Goal: Task Accomplishment & Management: Use online tool/utility

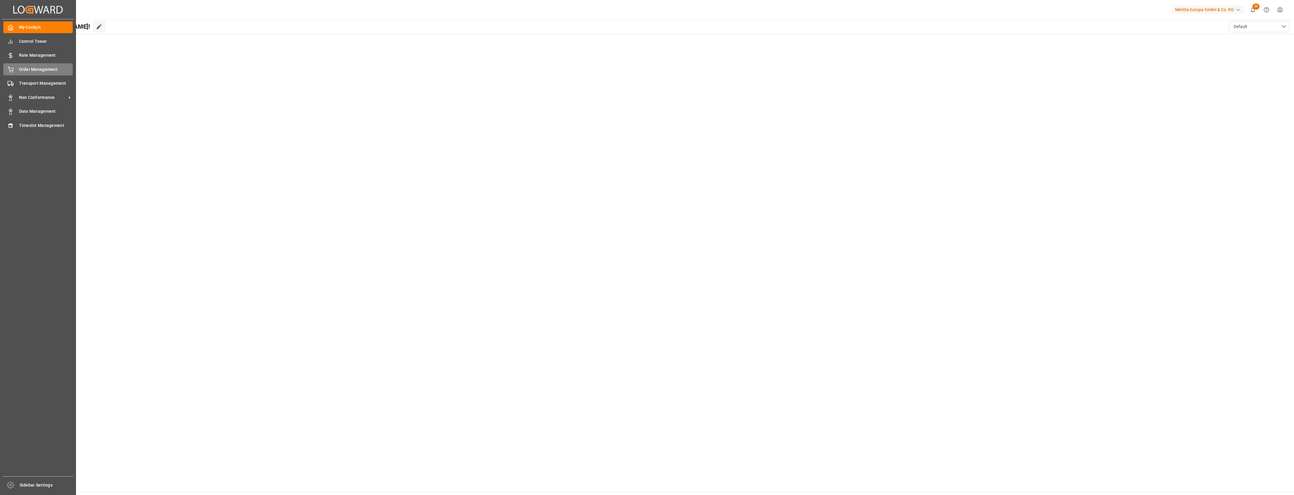
click at [12, 72] on circle at bounding box center [12, 72] width 1 height 1
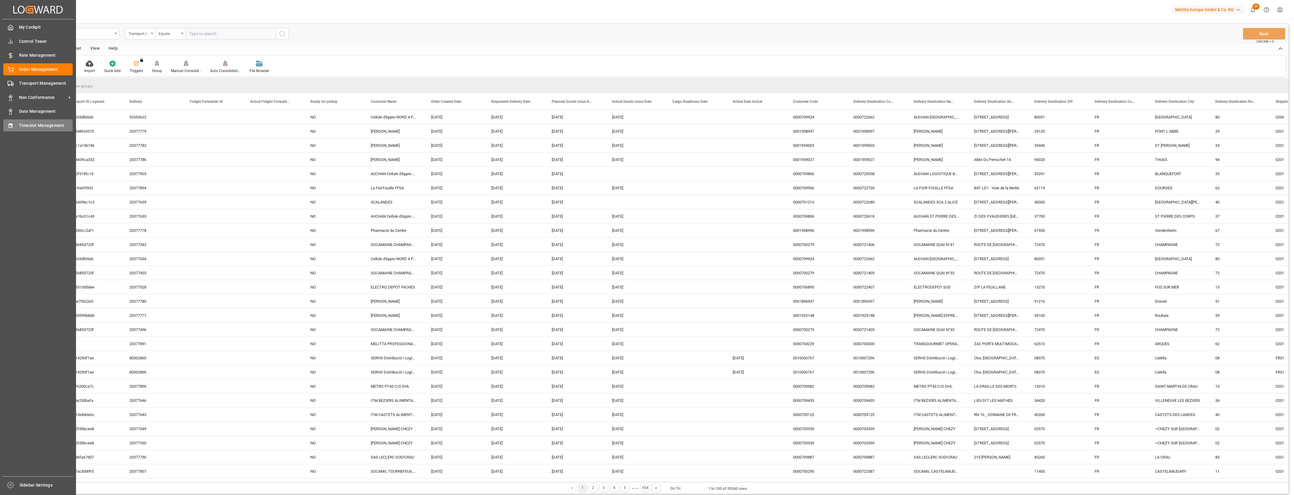
click at [14, 126] on div "Timeslot Management Timeslot Management" at bounding box center [37, 125] width 69 height 12
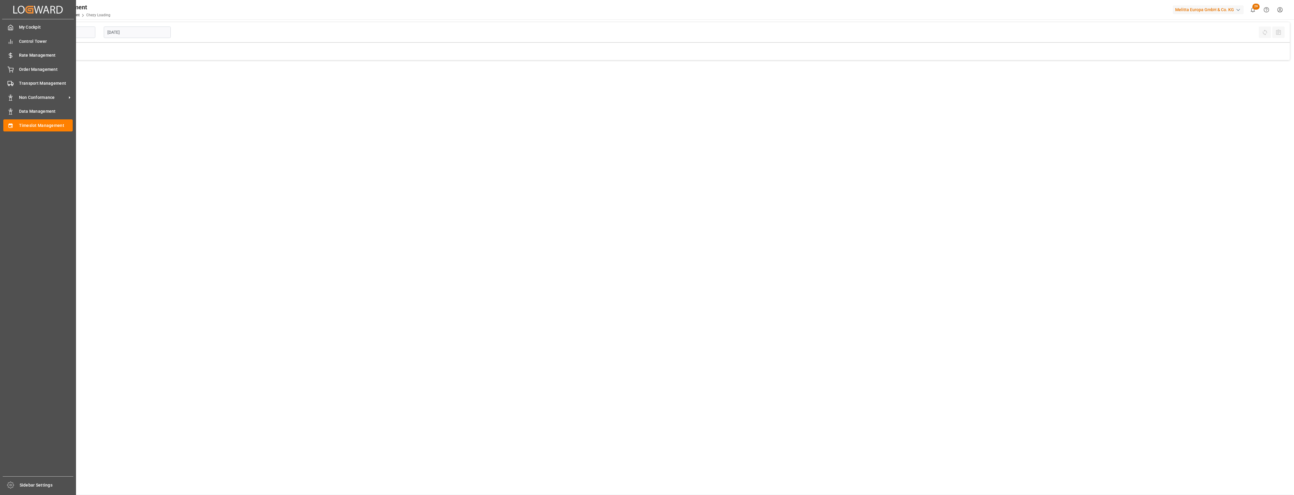
type input "Chezy Loading"
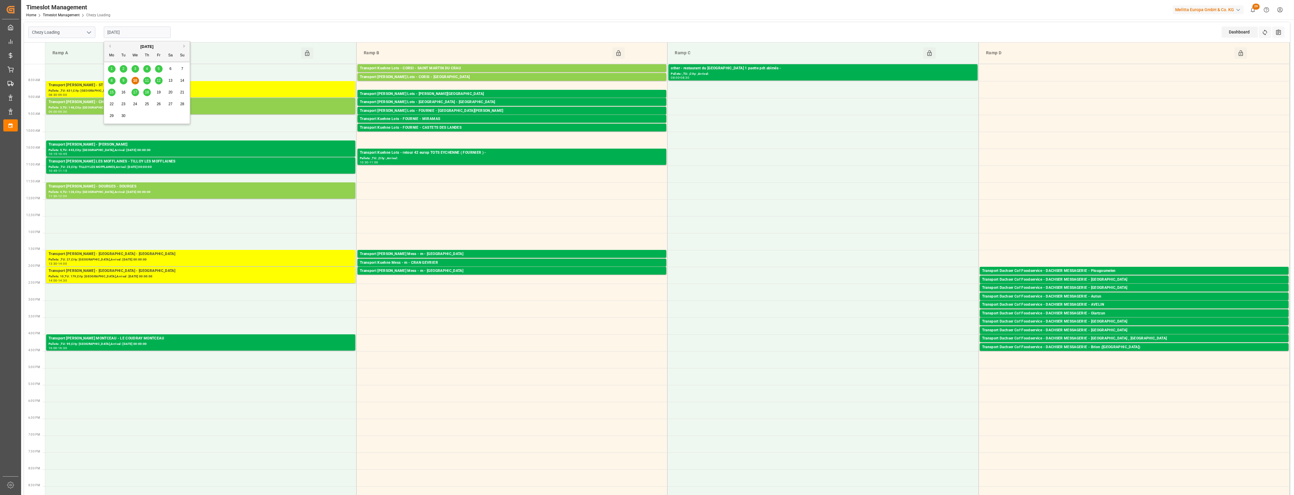
click at [145, 30] on input "[DATE]" at bounding box center [137, 32] width 67 height 11
click at [148, 82] on span "11" at bounding box center [147, 80] width 4 height 4
type input "[DATE]"
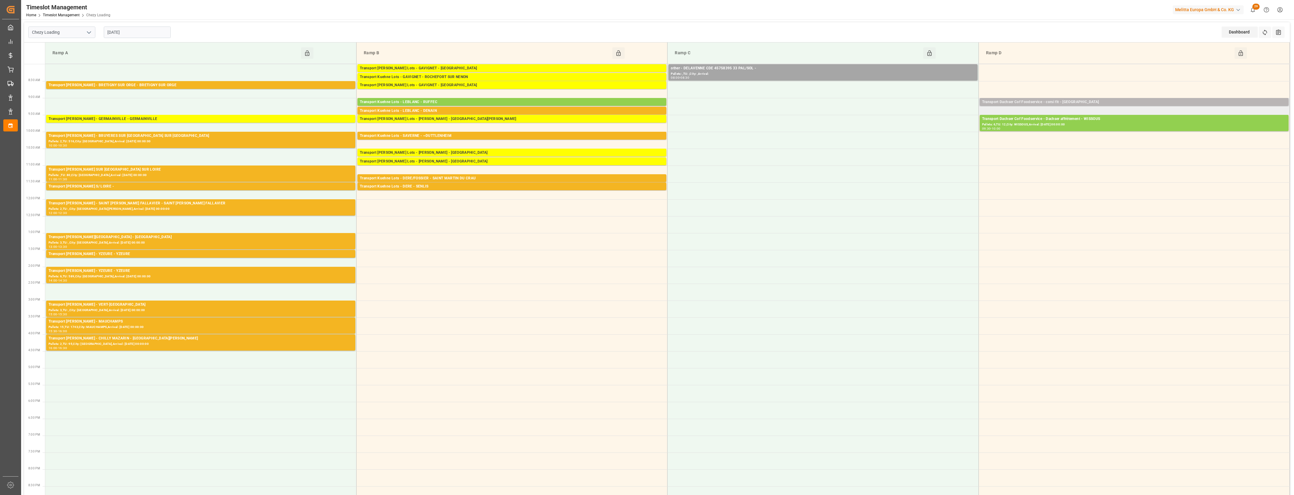
click at [1026, 100] on div "Transport Dachser Cof Foodservice - corsi fit - [GEOGRAPHIC_DATA]" at bounding box center [1134, 102] width 304 height 6
click at [198, 26] on div "Chezy Loading [DATE] Dashboard View Dashboard Refresh Time Slots All Audits" at bounding box center [657, 32] width 1266 height 20
